Goal: Navigation & Orientation: Understand site structure

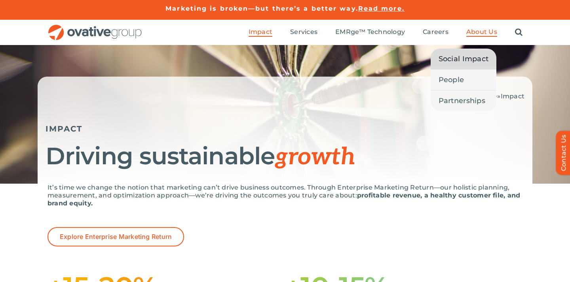
click at [474, 62] on span "Social Impact" at bounding box center [463, 58] width 50 height 11
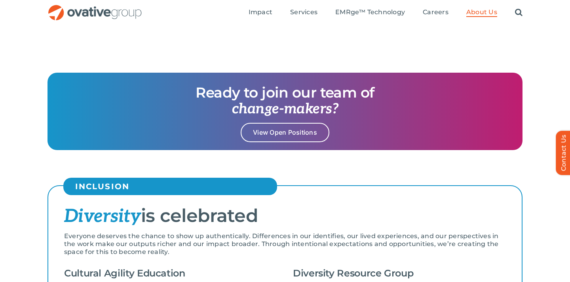
scroll to position [248, 0]
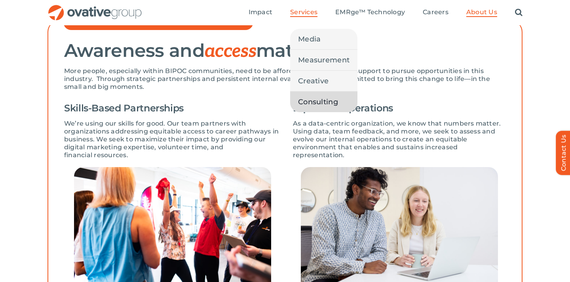
click at [320, 110] on link "Consulting" at bounding box center [323, 102] width 67 height 21
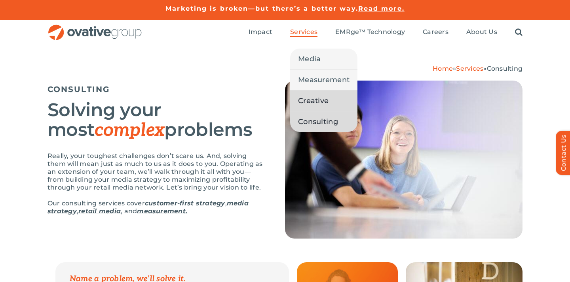
click at [312, 99] on span "Creative" at bounding box center [313, 100] width 30 height 11
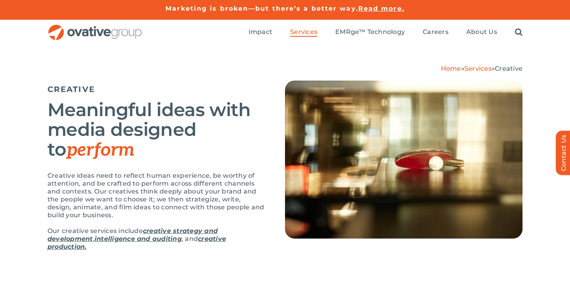
click at [98, 33] on img "OG_Full_horizontal_RGB" at bounding box center [94, 33] width 95 height 16
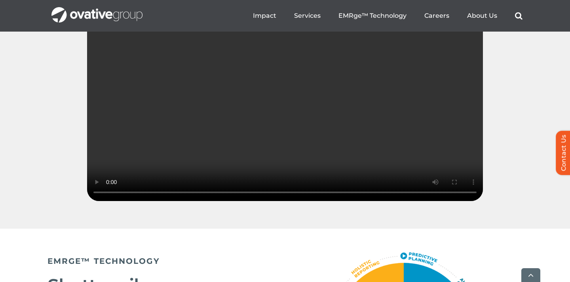
scroll to position [1191, 0]
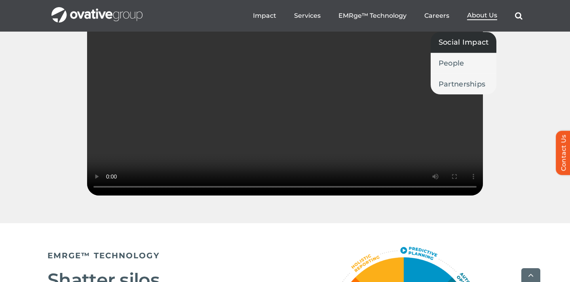
click at [473, 39] on span "Social Impact" at bounding box center [463, 42] width 50 height 11
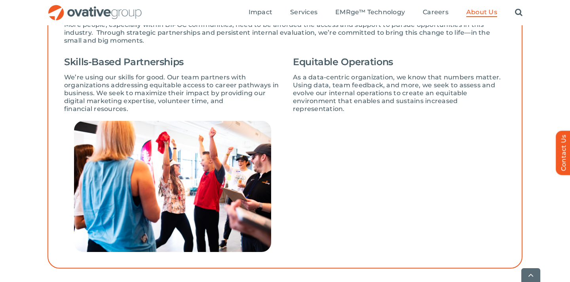
scroll to position [300, 0]
